Goal: Task Accomplishment & Management: Manage account settings

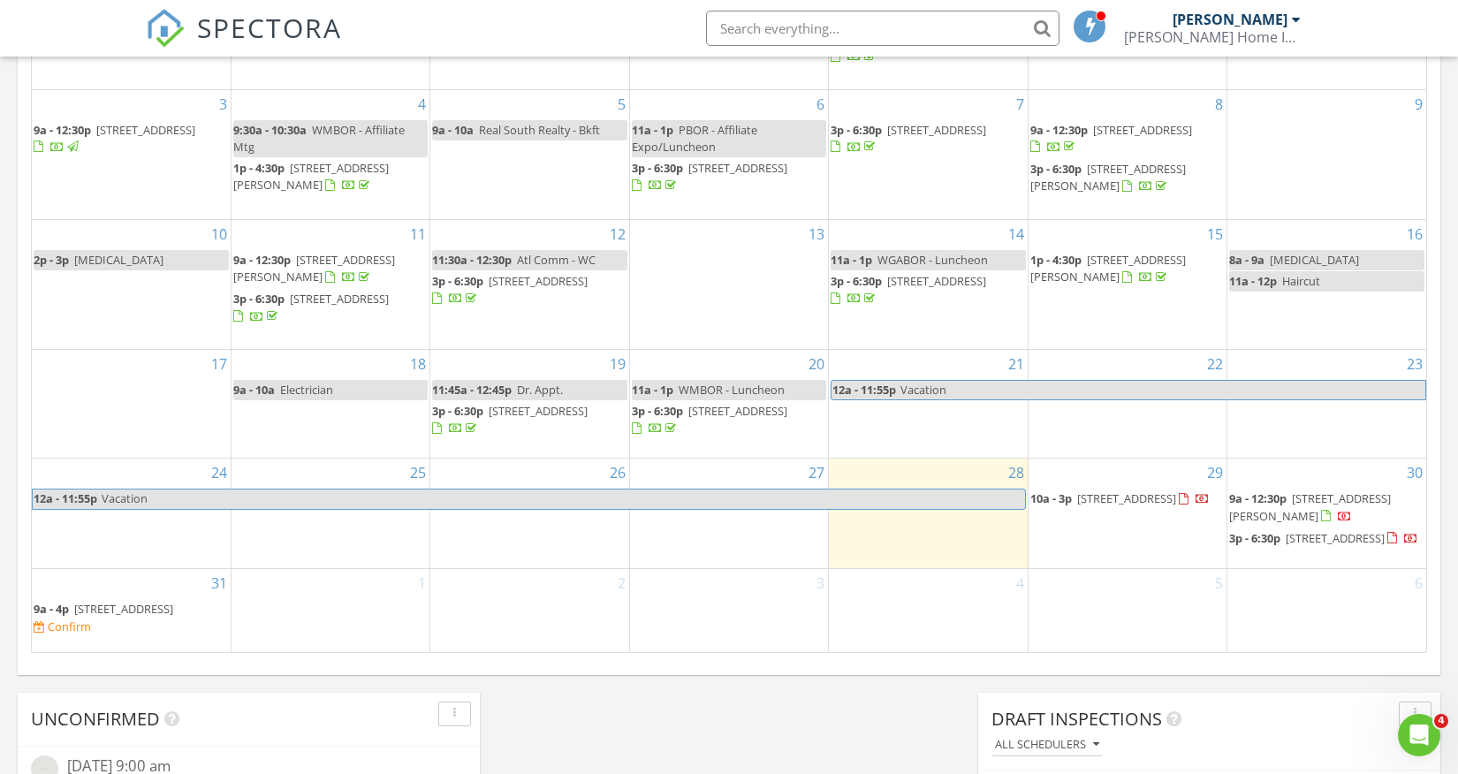
scroll to position [1092, 0]
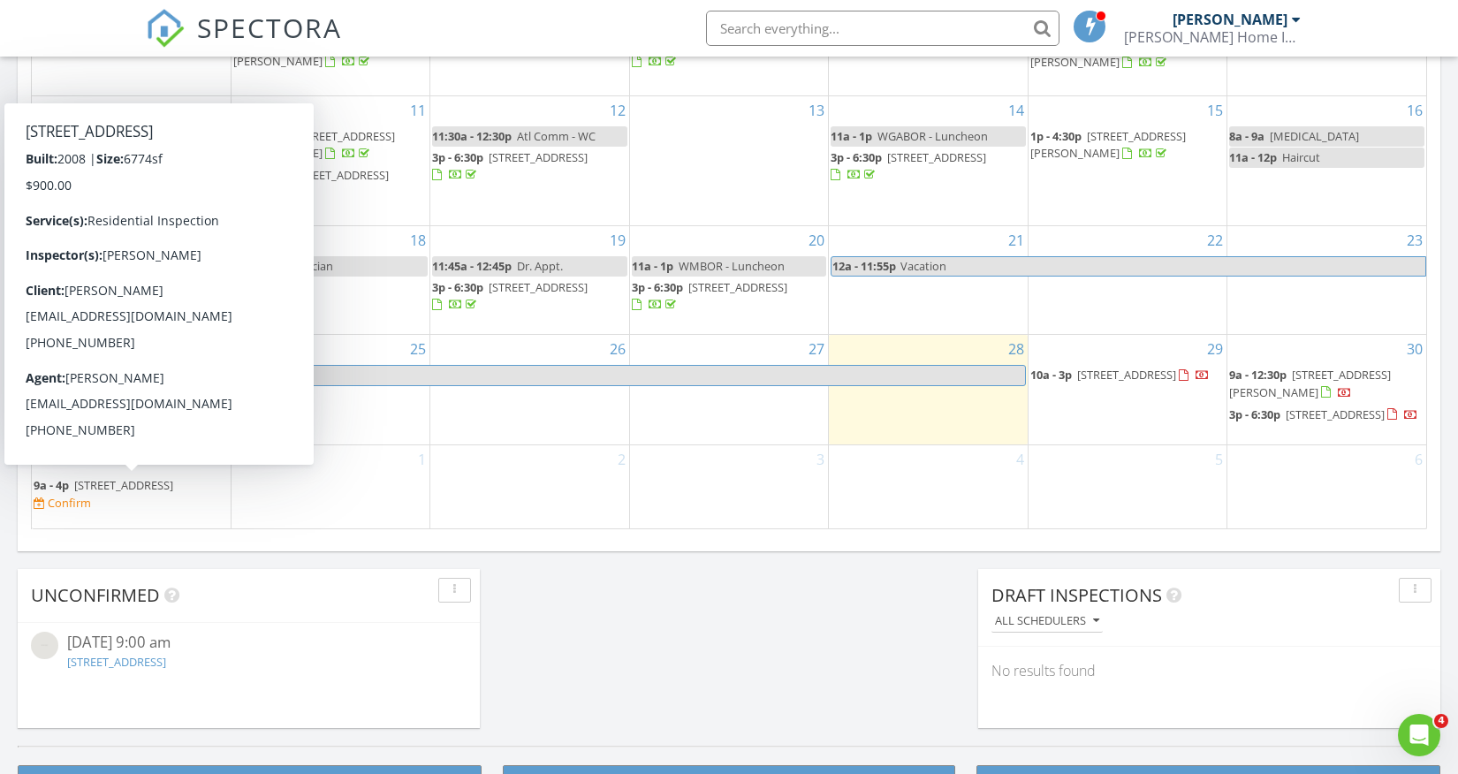
click at [94, 493] on span "120 Diamond Pointe , Fayetteville 30215" at bounding box center [123, 485] width 99 height 16
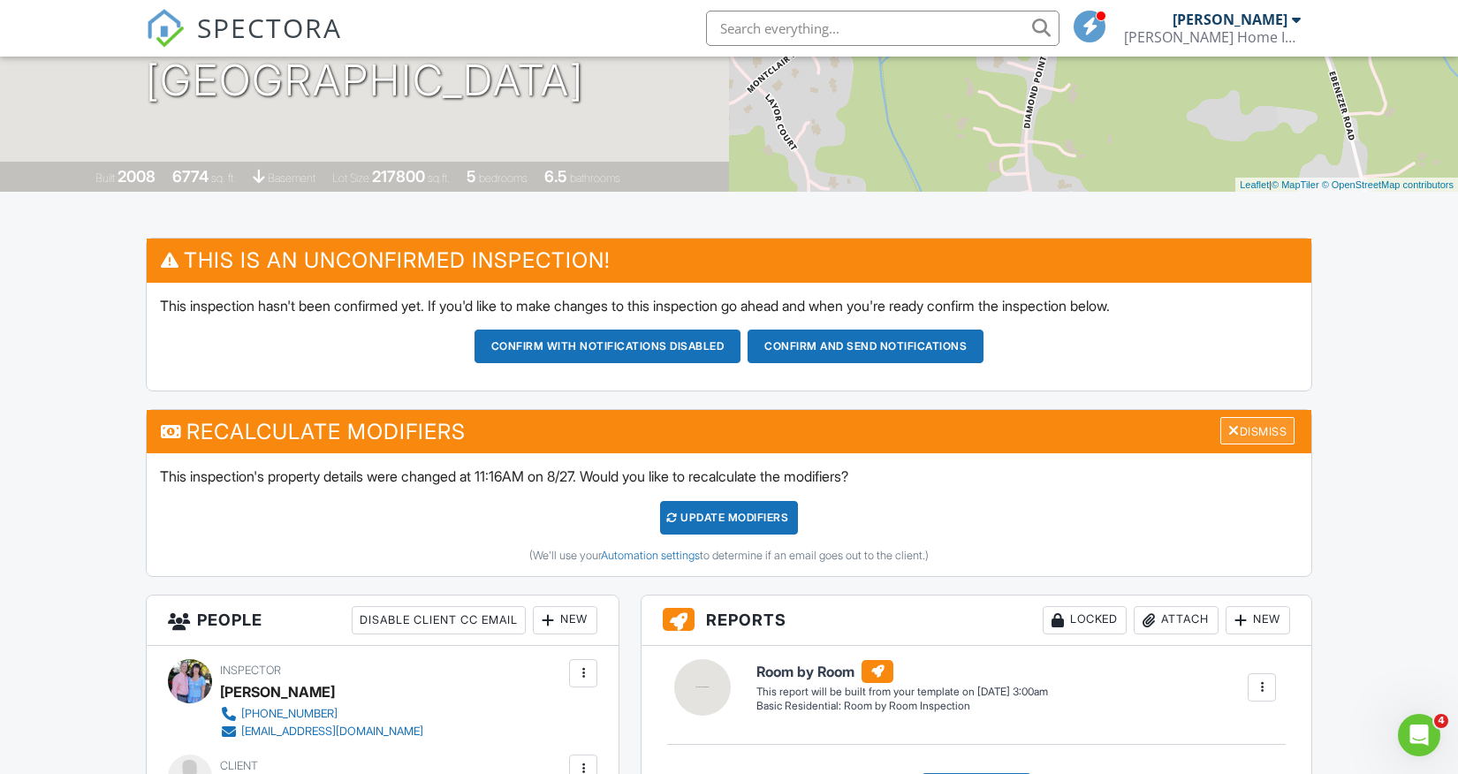
click at [1260, 435] on div "Dismiss" at bounding box center [1257, 430] width 74 height 27
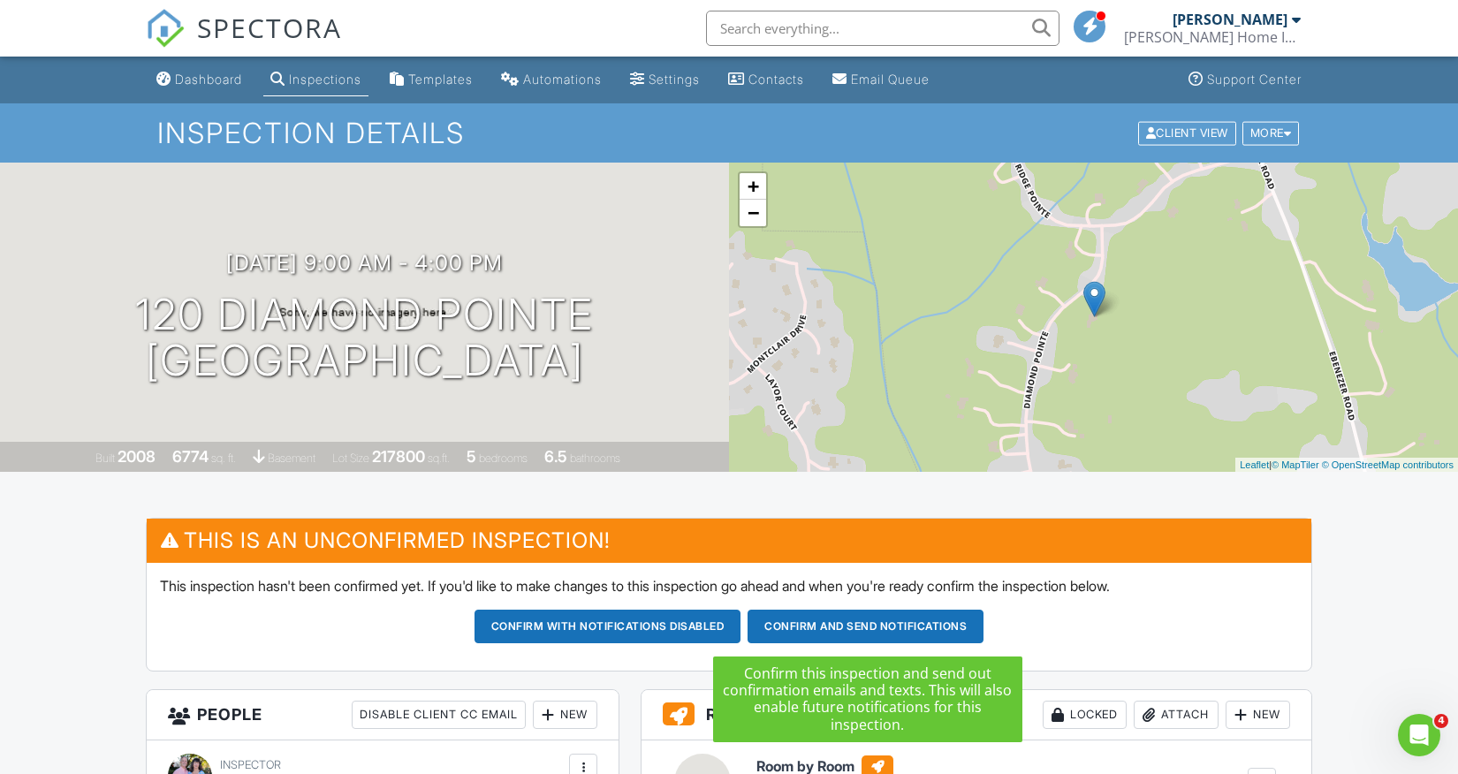
click at [741, 627] on button "Confirm and send notifications" at bounding box center [607, 627] width 267 height 34
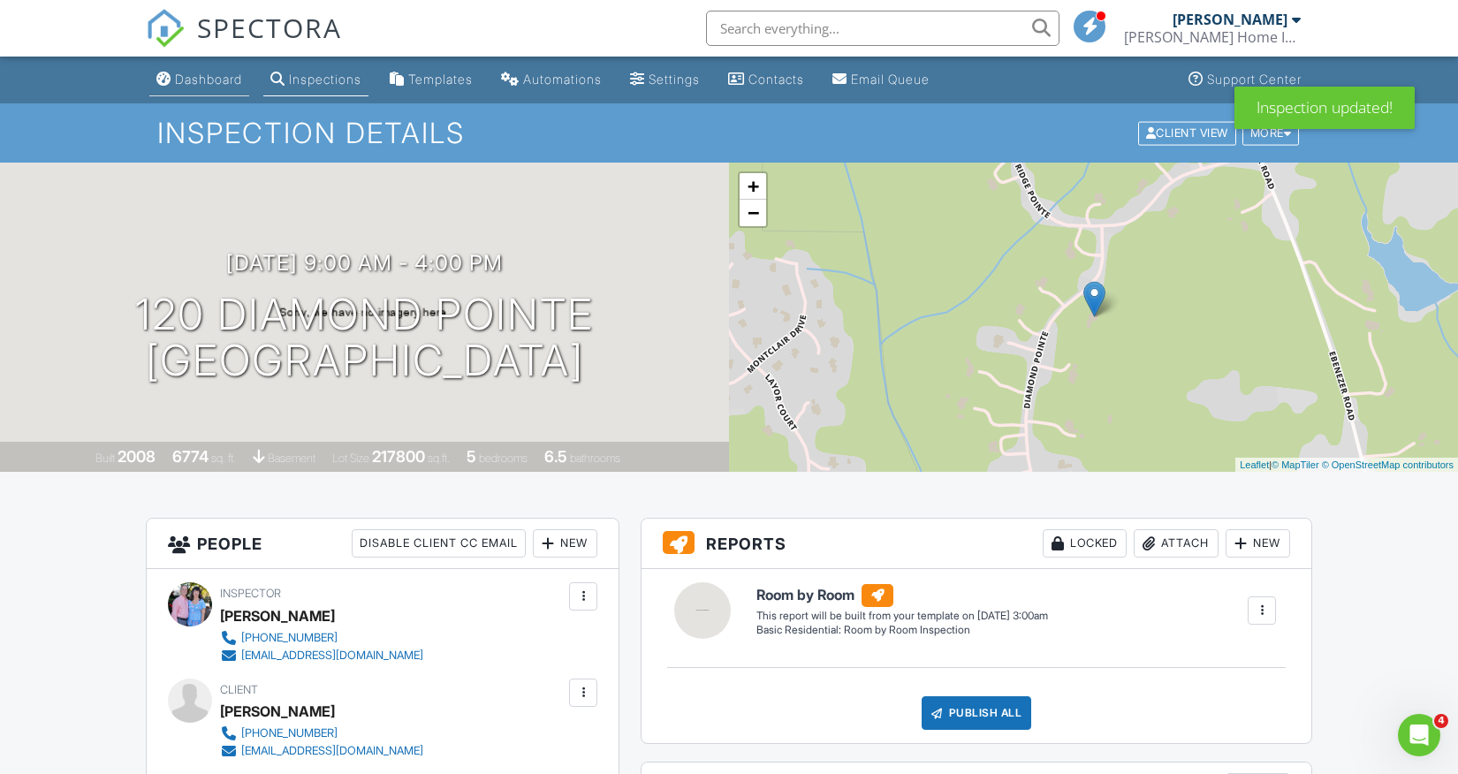
click at [207, 84] on div "Dashboard" at bounding box center [208, 79] width 67 height 15
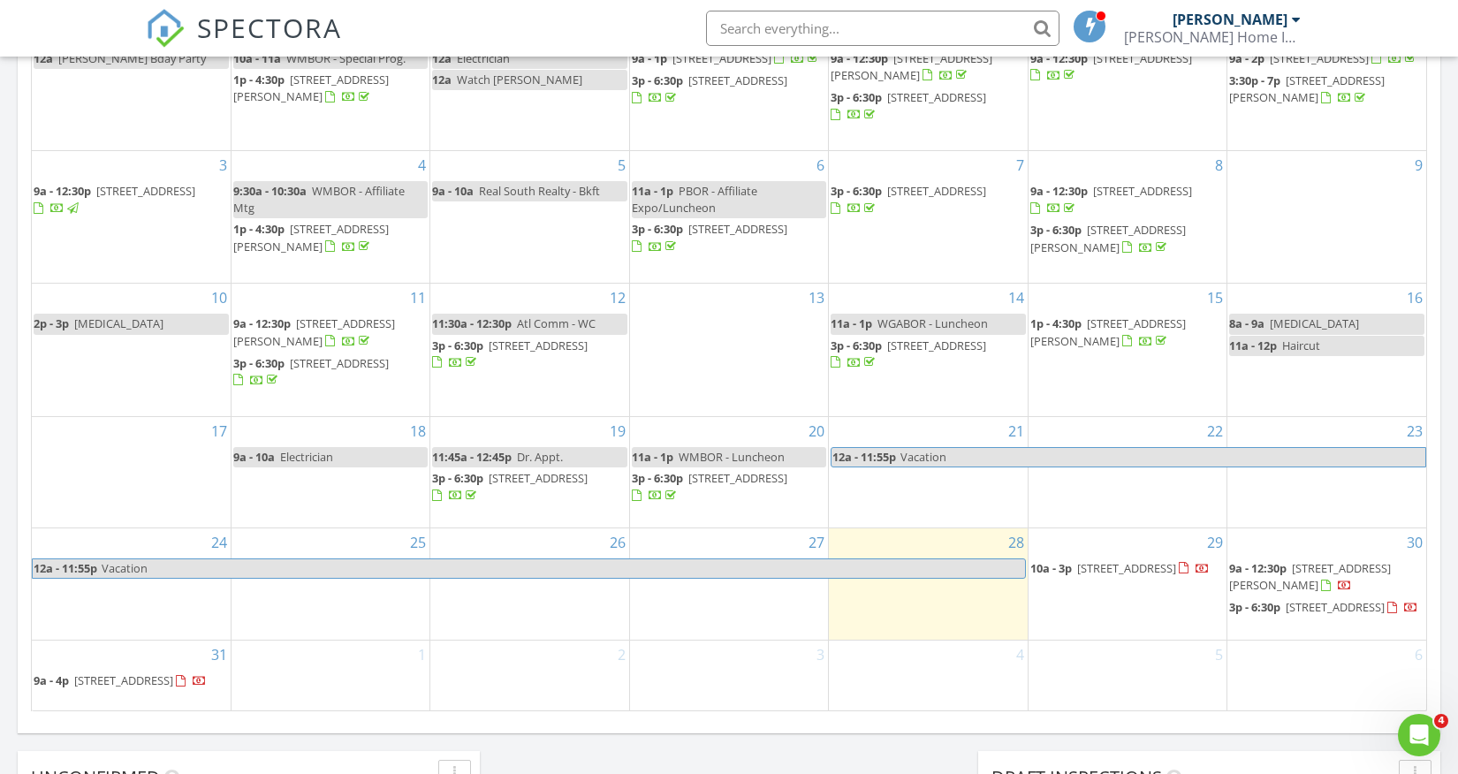
scroll to position [1036, 0]
